Goal: Contribute content: Add original content to the website for others to see

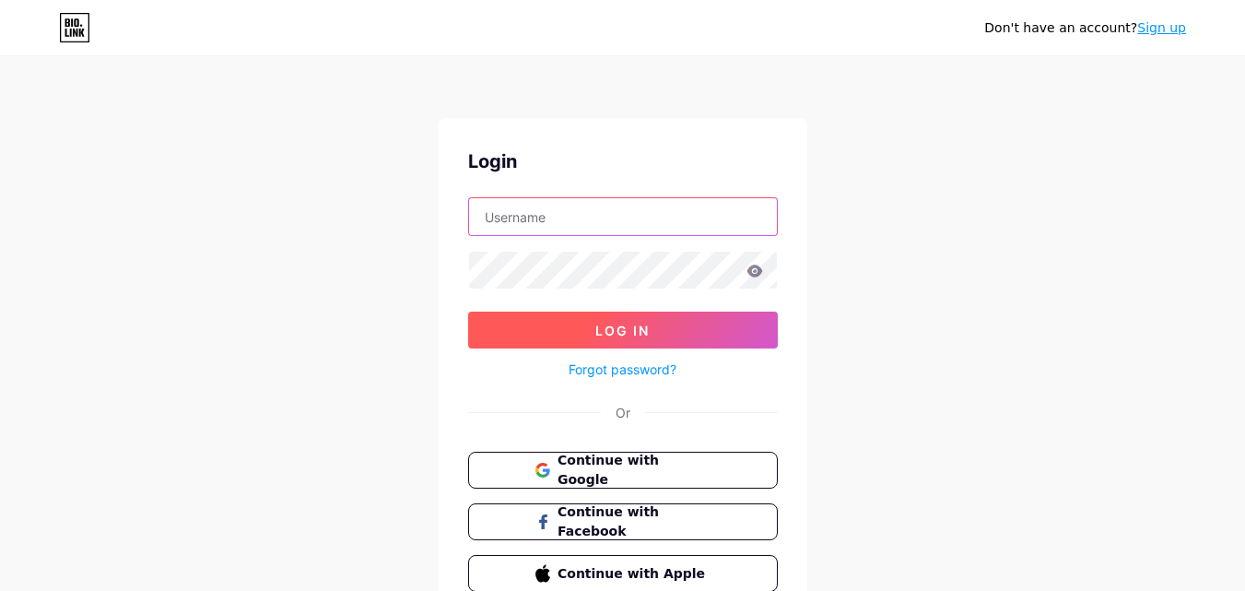
type input "ventxlabsltd@gmail.com"
click at [596, 343] on button "Log In" at bounding box center [623, 330] width 310 height 37
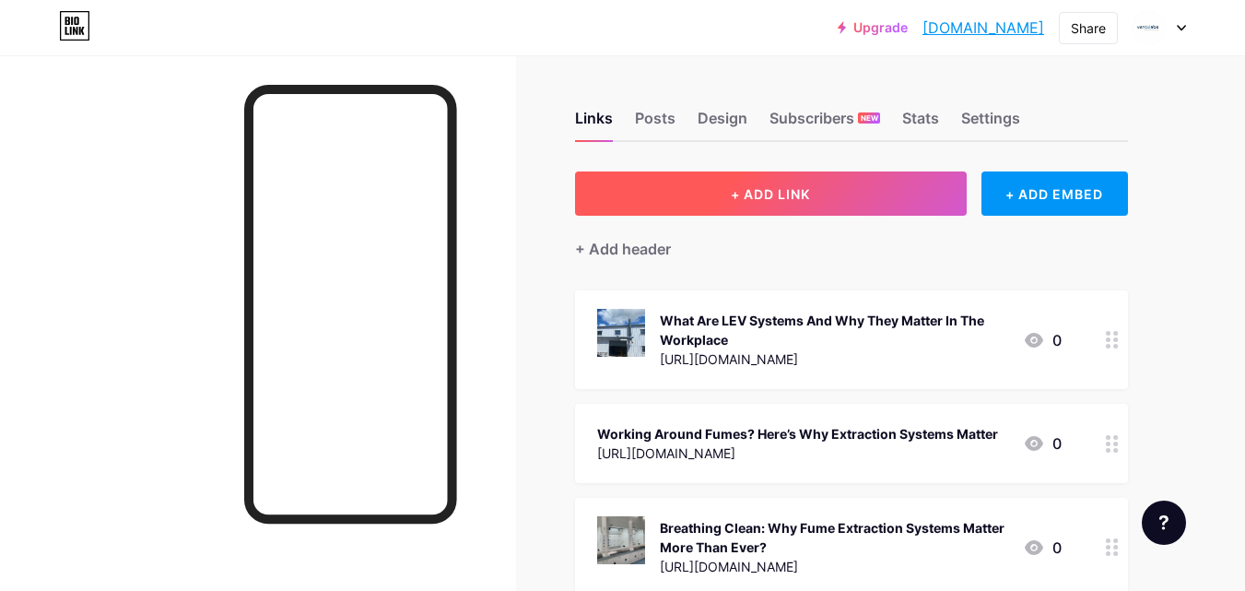
click at [797, 194] on span "+ ADD LINK" at bounding box center [770, 194] width 79 height 16
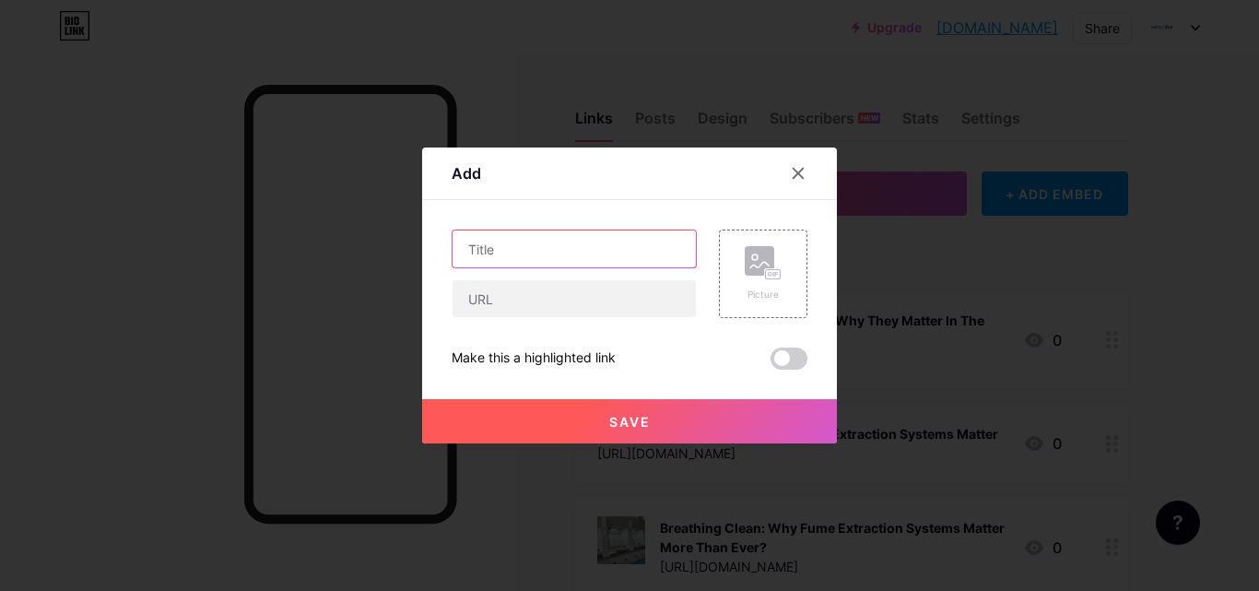
click at [515, 256] on input "text" at bounding box center [574, 248] width 243 height 37
paste input "Why Should You Care About Local Exhaust Ventilation at Work?"
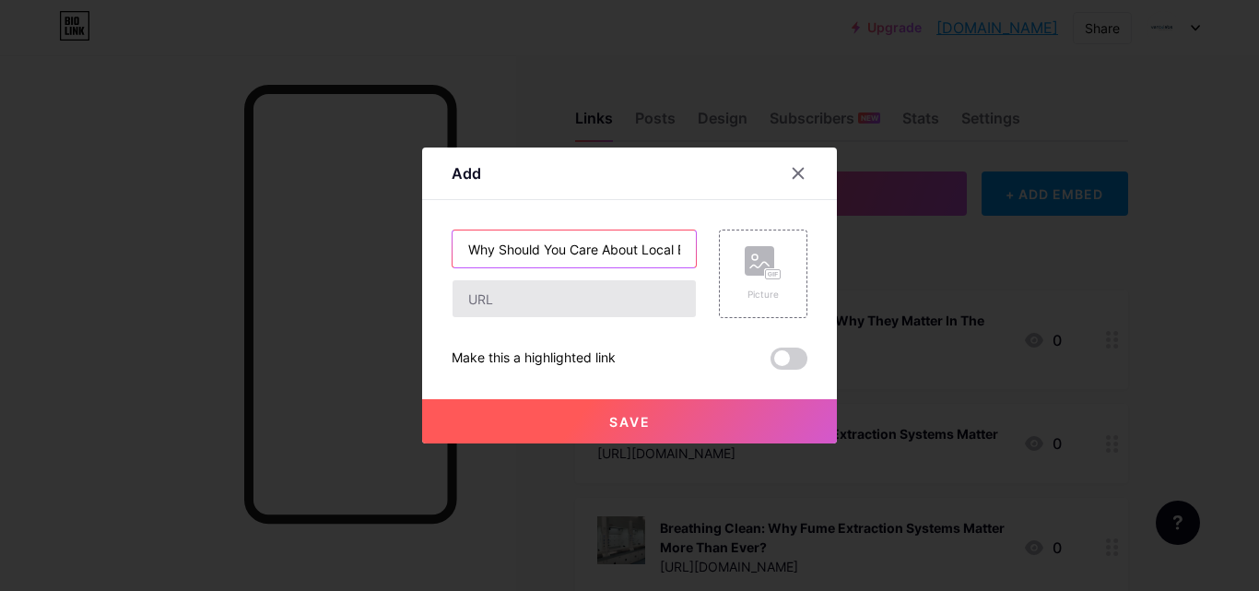
scroll to position [0, 172]
type input "Why Should You Care About Local Exhaust Ventilation at Work?"
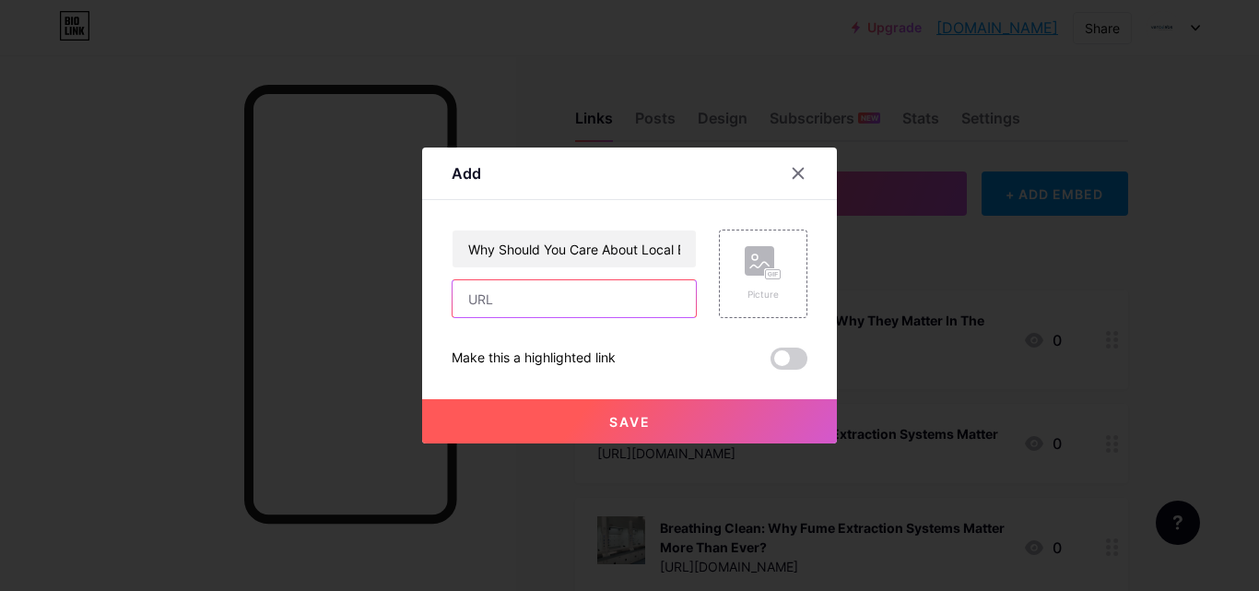
click at [492, 305] on input "text" at bounding box center [574, 298] width 243 height 37
paste input "https://ventxlabsltd.wixsite.com/ventxlabsltd/post/why-should-you-care-about-lo…"
type input "https://ventxlabsltd.wixsite.com/ventxlabsltd/post/why-should-you-care-about-lo…"
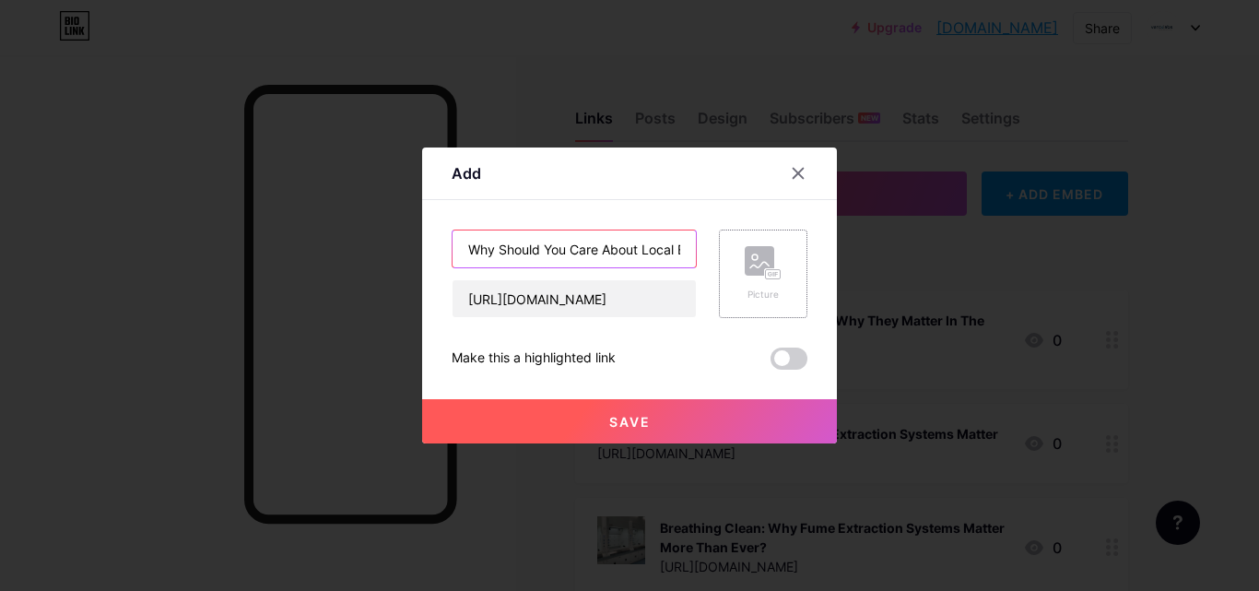
scroll to position [0, 172]
drag, startPoint x: 475, startPoint y: 253, endPoint x: 784, endPoint y: 251, distance: 309.7
click at [784, 251] on div "Why Should You Care About Local Exhaust Ventilation at Work? https://ventxlabsl…" at bounding box center [630, 274] width 356 height 88
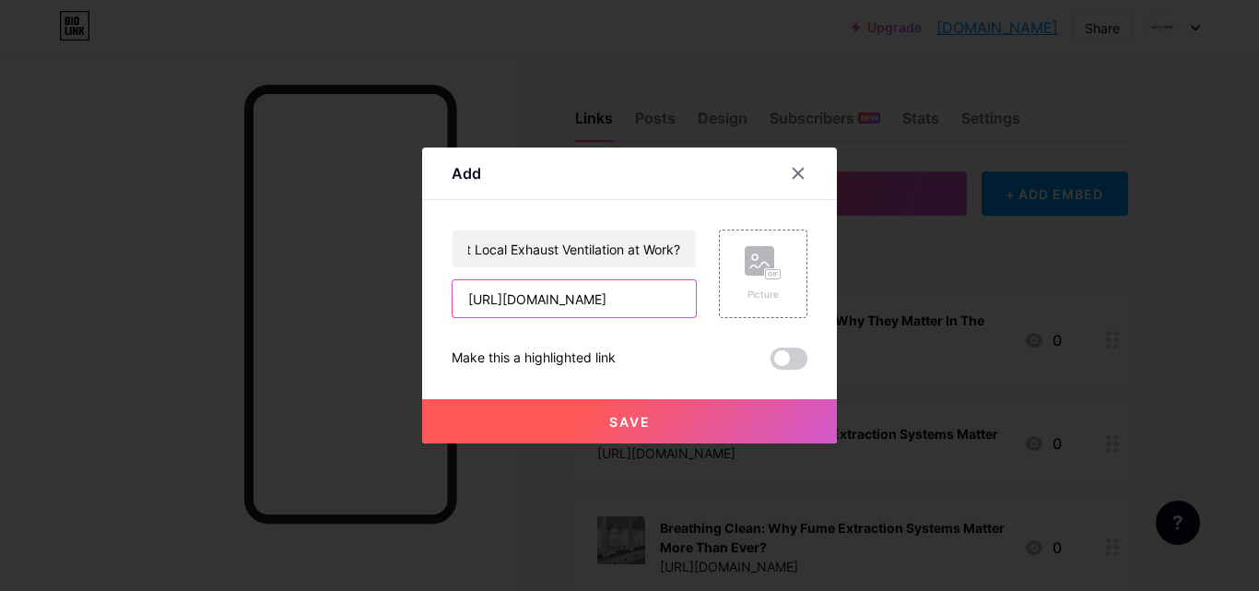
scroll to position [0, 0]
click at [525, 304] on input "https://ventxlabsltd.wixsite.com/ventxlabsltd/post/why-should-you-care-about-lo…" at bounding box center [574, 298] width 243 height 37
drag, startPoint x: 525, startPoint y: 301, endPoint x: 816, endPoint y: 306, distance: 291.4
click at [816, 306] on div "Add Content YouTube Play YouTube video without leaving your page. ADD Vimeo Pla…" at bounding box center [629, 295] width 415 height 296
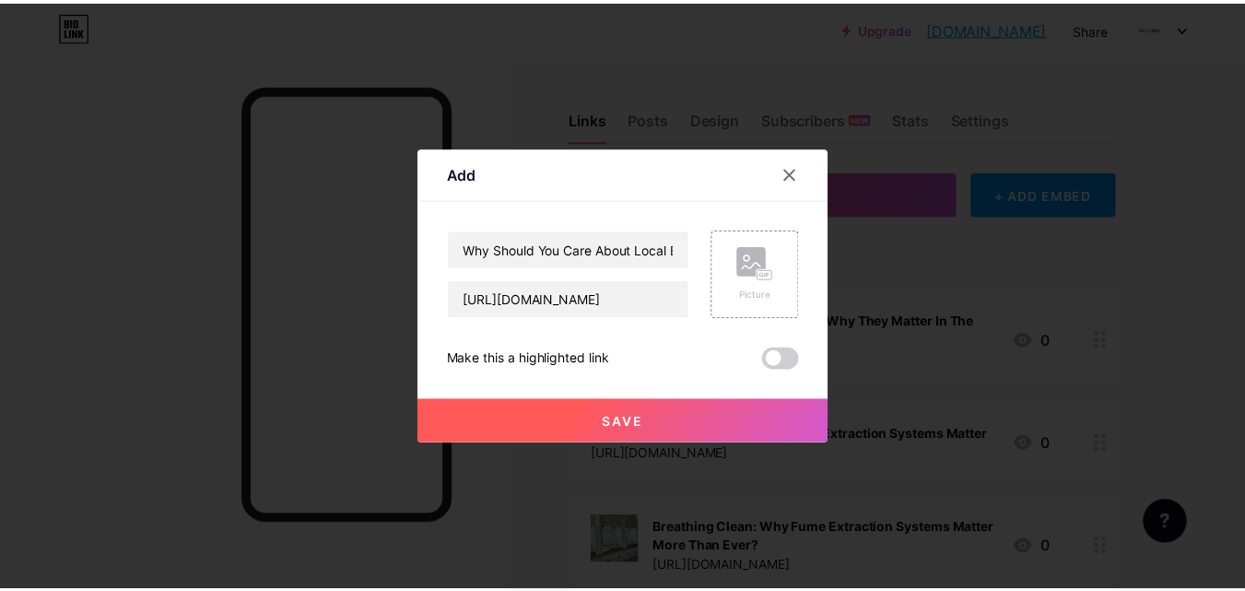
scroll to position [0, 0]
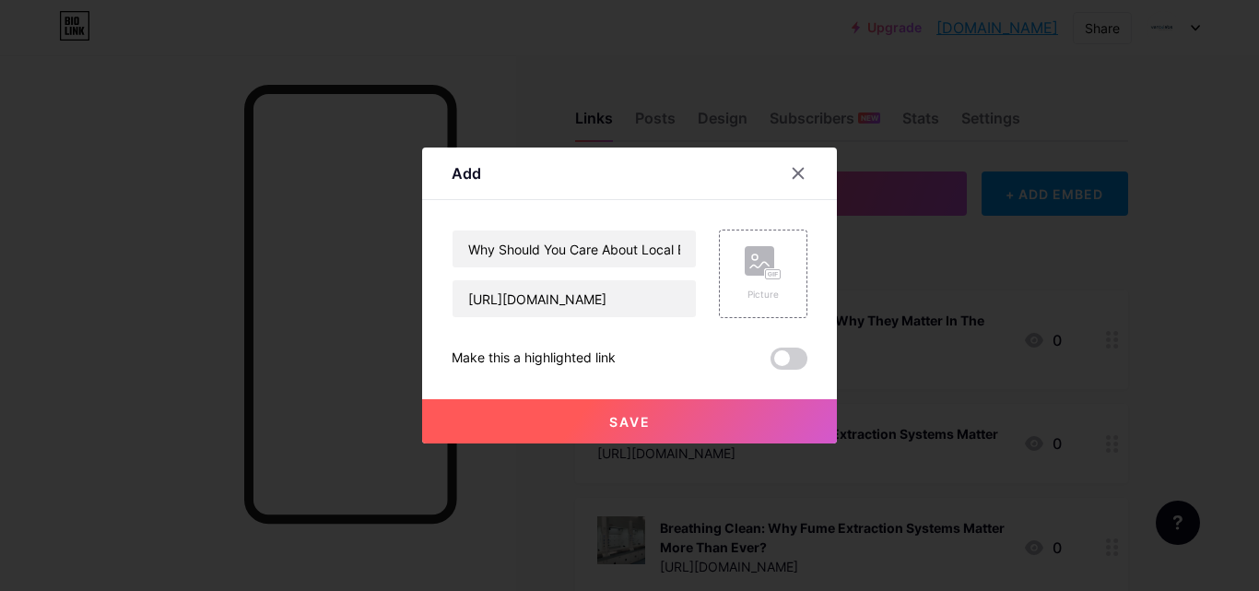
click at [619, 422] on span "Save" at bounding box center [629, 422] width 41 height 16
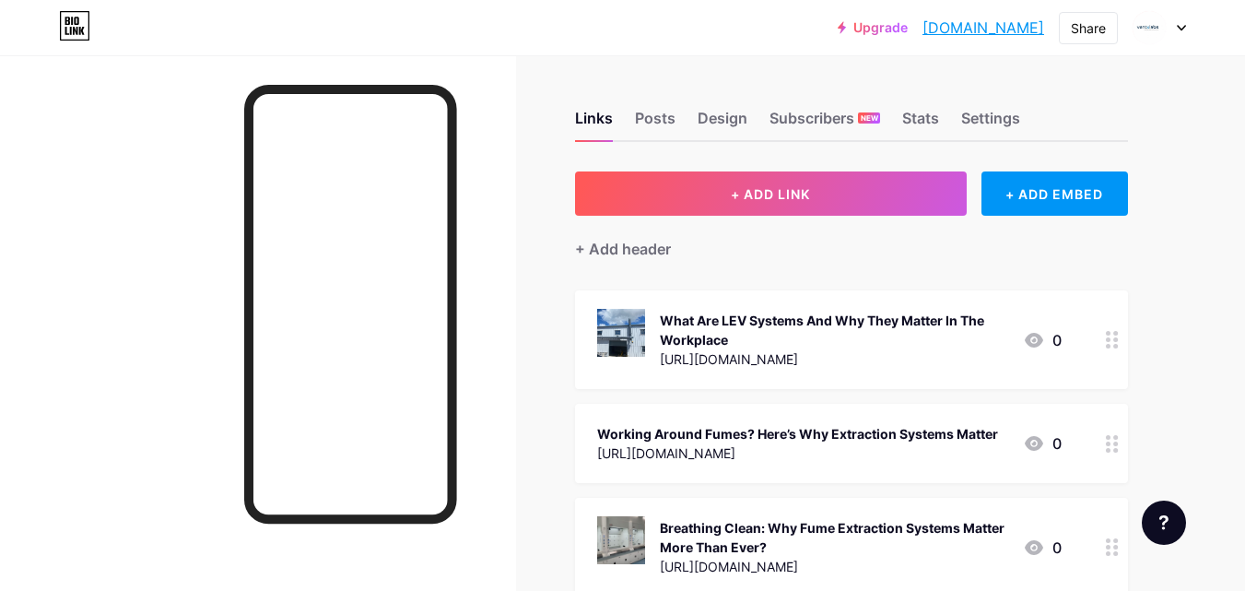
click at [1000, 26] on link "[DOMAIN_NAME]" at bounding box center [984, 28] width 122 height 22
